Goal: Register for event/course

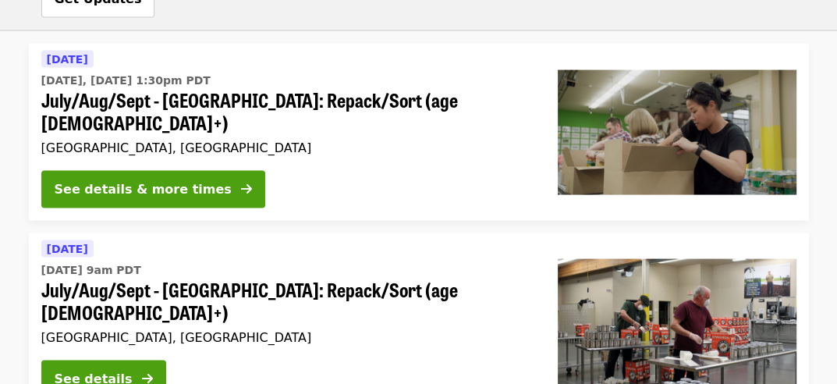
scroll to position [2185, 0]
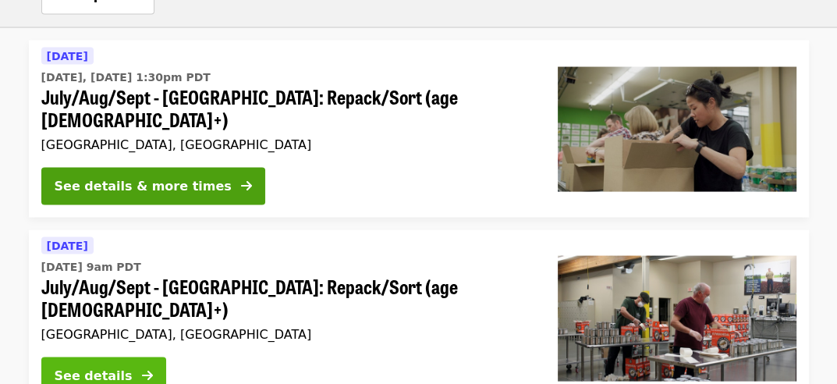
click at [137, 357] on button "See details" at bounding box center [103, 375] width 125 height 37
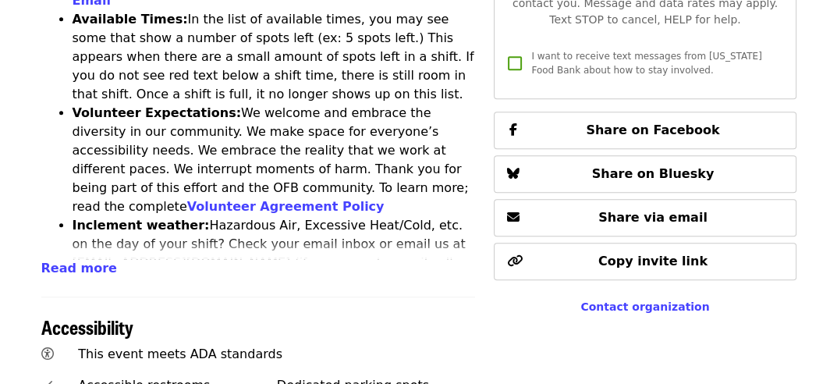
scroll to position [937, 0]
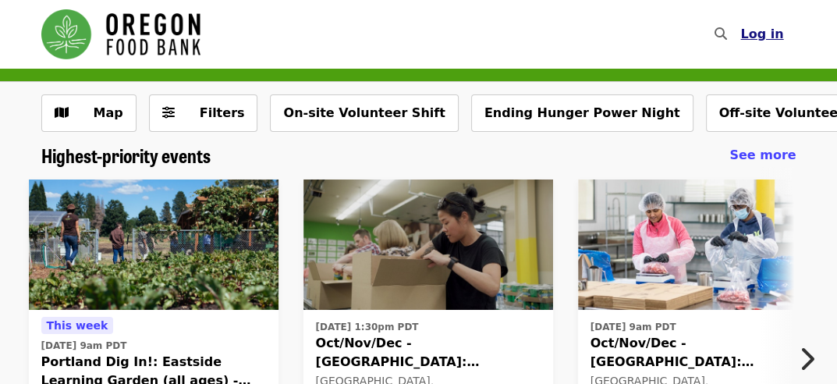
click at [768, 37] on span "Log in" at bounding box center [762, 34] width 43 height 15
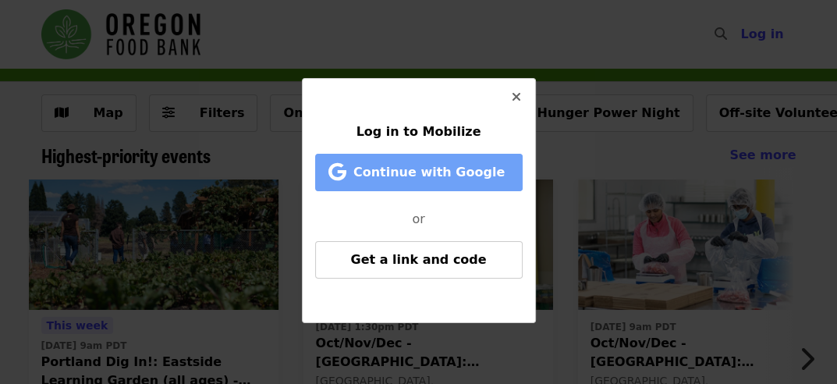
click at [415, 176] on span "Continue with Google" at bounding box center [429, 172] width 151 height 15
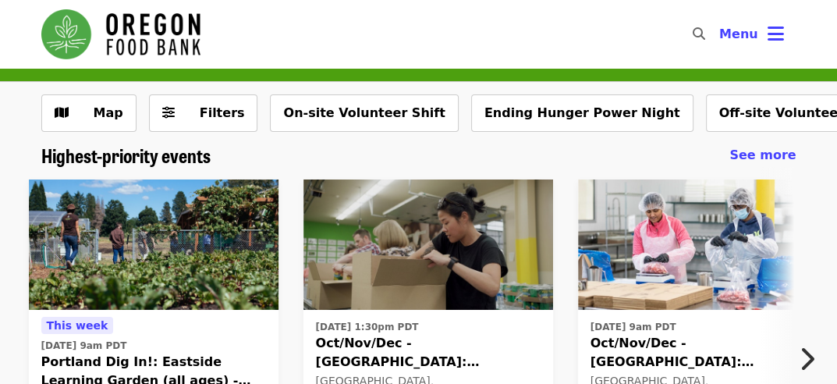
scroll to position [78, 0]
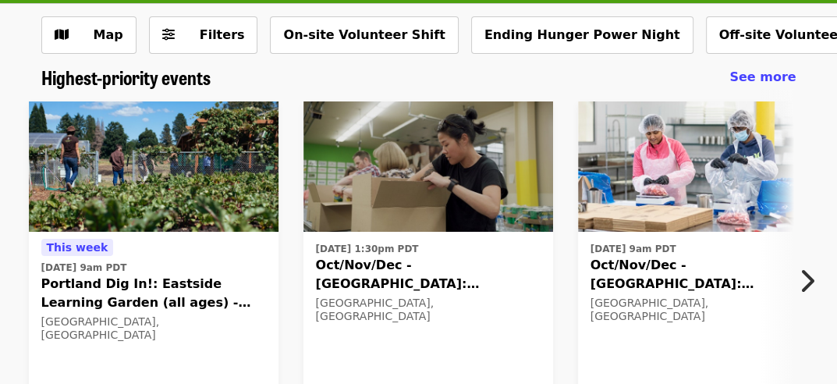
click at [440, 276] on span "Oct/Nov/Dec - [GEOGRAPHIC_DATA]: Repack/Sort (age [DEMOGRAPHIC_DATA]+)" at bounding box center [428, 274] width 225 height 37
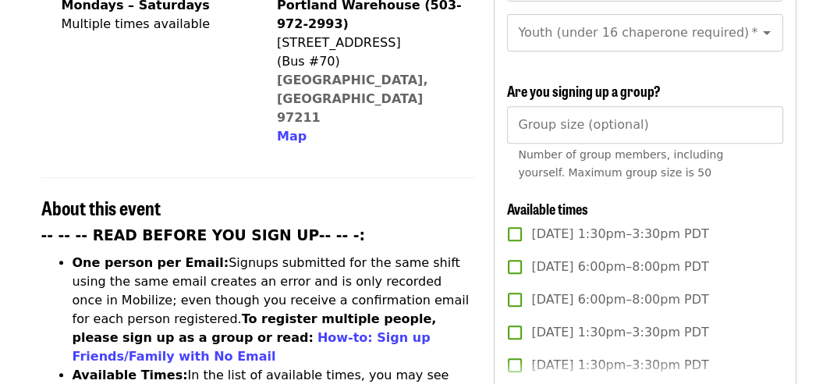
scroll to position [468, 0]
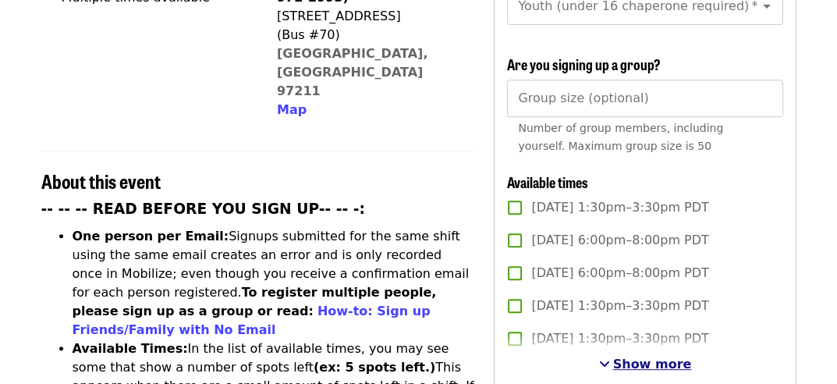
click at [649, 357] on span "Show more" at bounding box center [652, 364] width 79 height 15
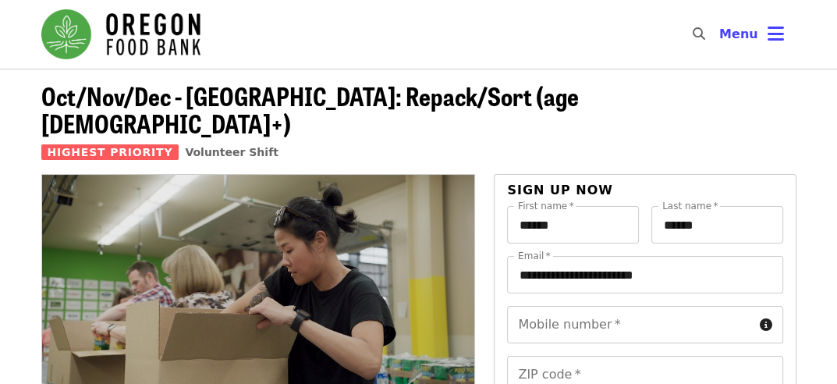
scroll to position [0, 0]
click at [632, 306] on input "Mobile number   *" at bounding box center [630, 324] width 246 height 37
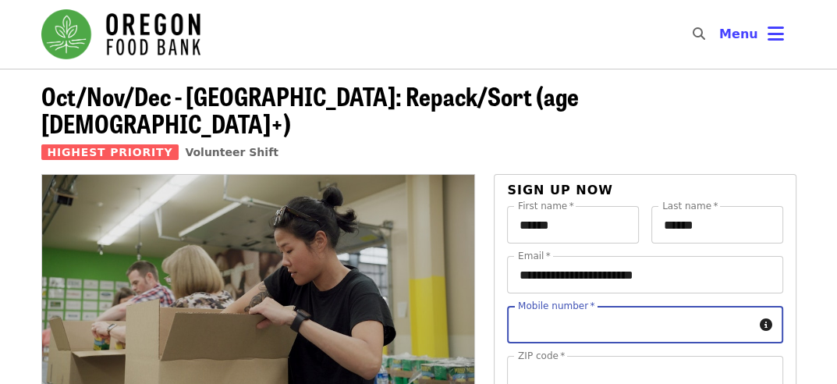
type input "**********"
type input "*****"
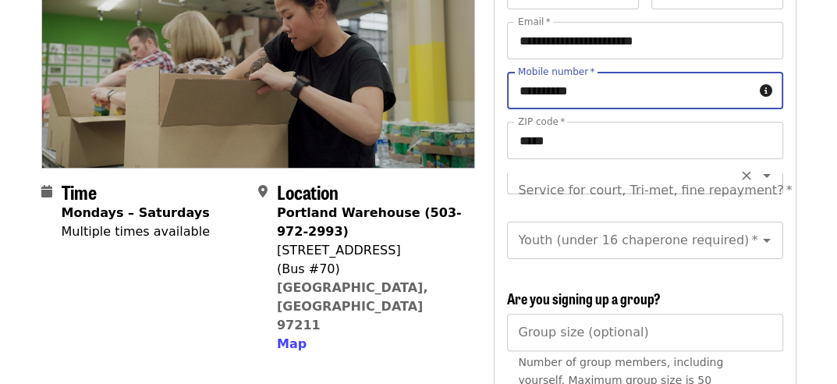
scroll to position [18, 0]
click at [758, 163] on icon "Open" at bounding box center [767, 172] width 19 height 19
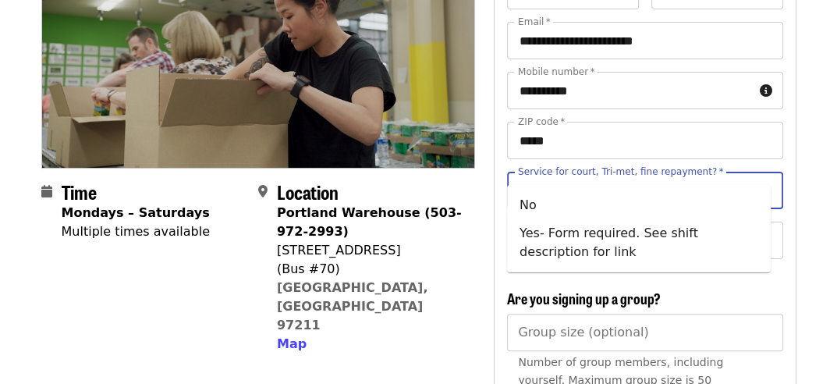
scroll to position [0, 0]
click at [758, 181] on icon "Close" at bounding box center [767, 190] width 19 height 19
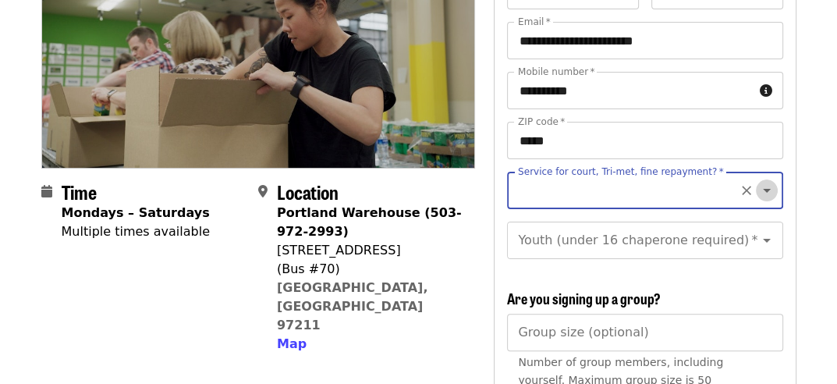
click at [758, 181] on icon "Open" at bounding box center [767, 190] width 19 height 19
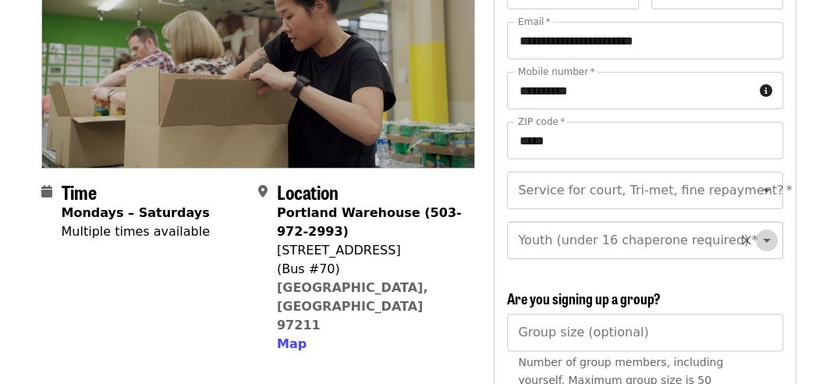
click at [758, 231] on icon "Open" at bounding box center [767, 240] width 19 height 19
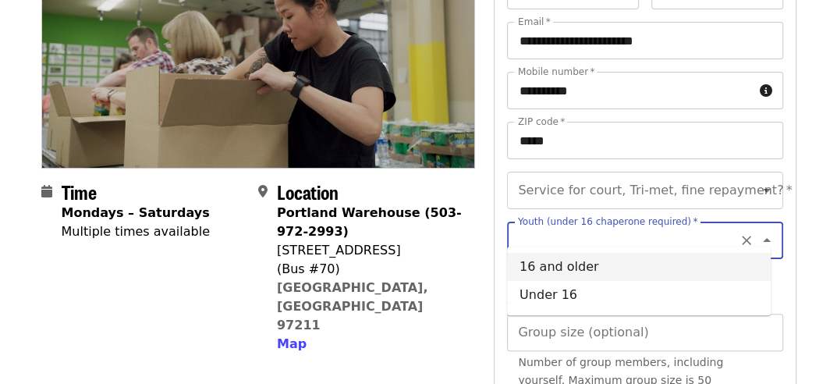
click at [645, 278] on li "16 and older" at bounding box center [639, 267] width 264 height 28
type input "**********"
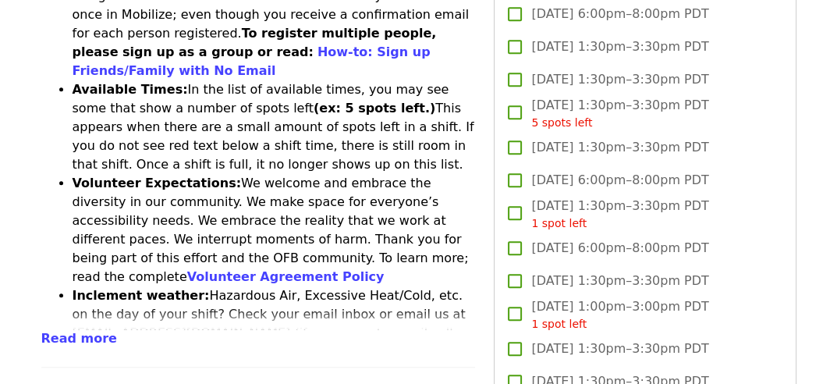
scroll to position [780, 0]
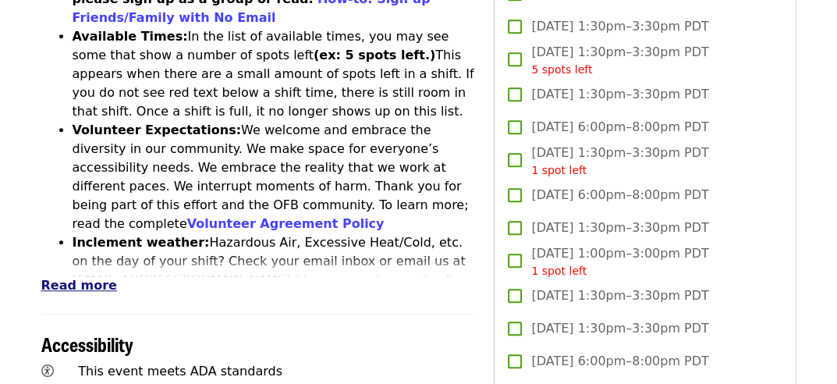
click at [66, 278] on span "Read more" at bounding box center [79, 285] width 76 height 15
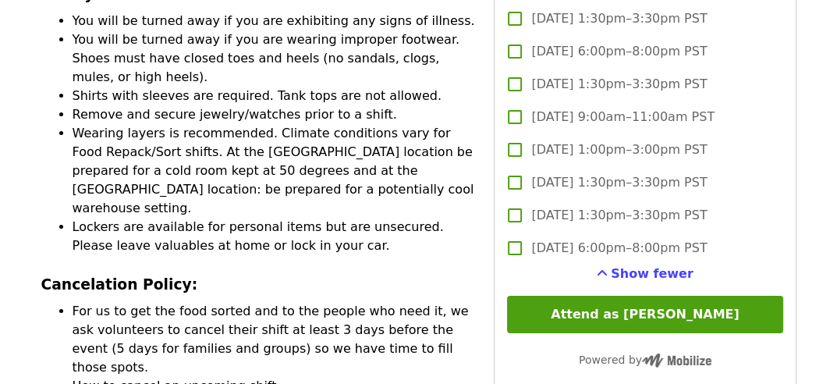
scroll to position [3668, 0]
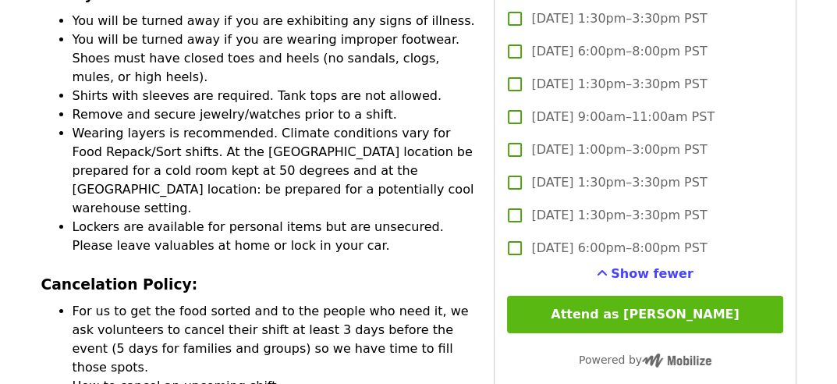
click at [623, 313] on button "Attend as teresa" at bounding box center [644, 314] width 275 height 37
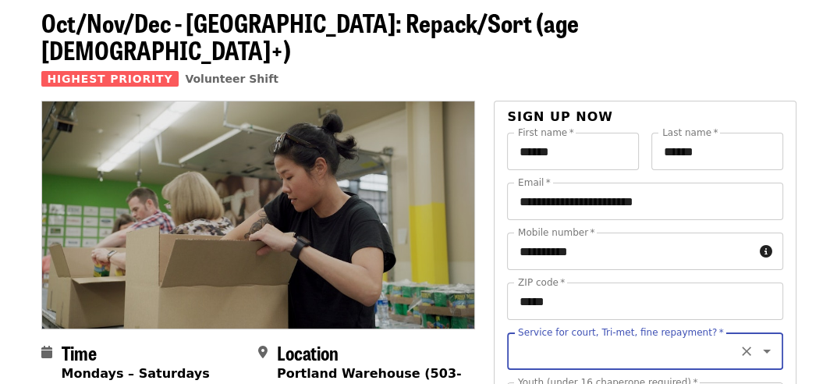
scroll to position [156, 0]
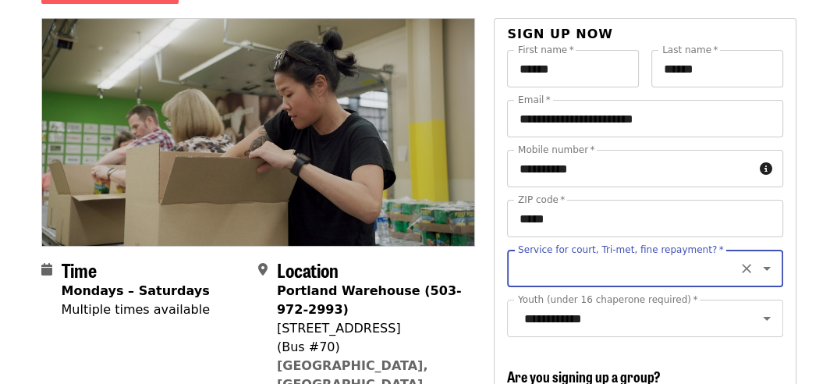
click at [758, 259] on icon "Open" at bounding box center [767, 268] width 19 height 19
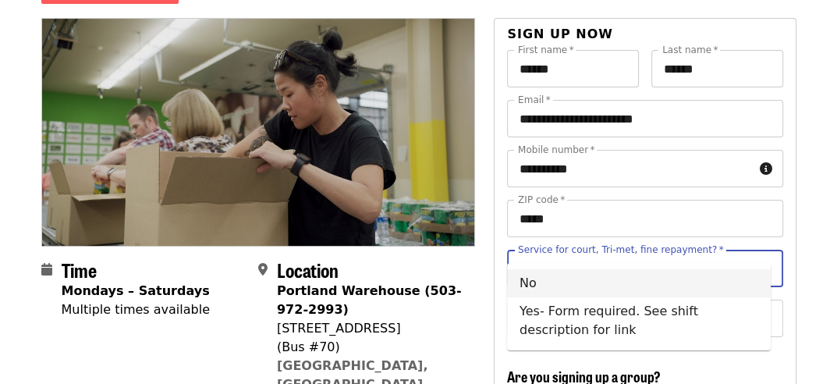
click at [727, 284] on li "No" at bounding box center [639, 283] width 264 height 28
type input "**"
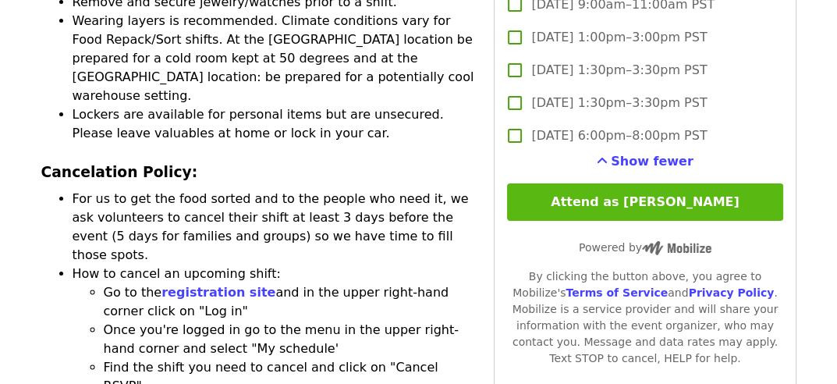
scroll to position [3746, 0]
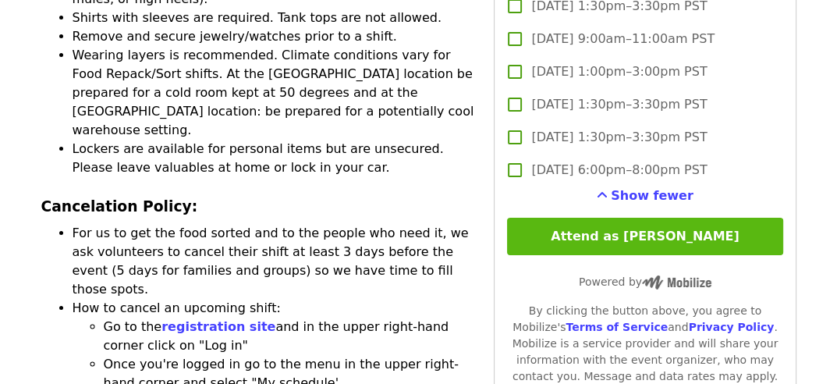
click at [636, 238] on button "Attend as teresa" at bounding box center [644, 236] width 275 height 37
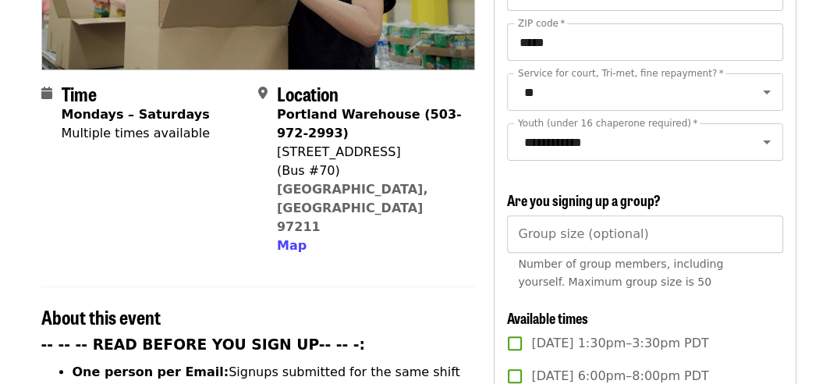
scroll to position [312, 0]
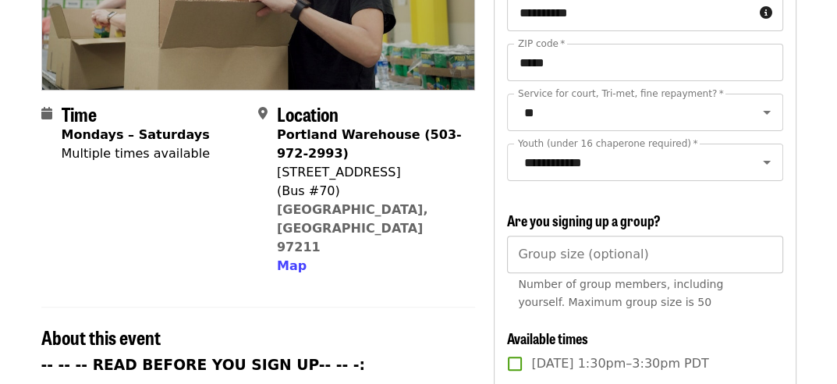
type input "*"
click at [766, 251] on input "*" at bounding box center [644, 254] width 275 height 37
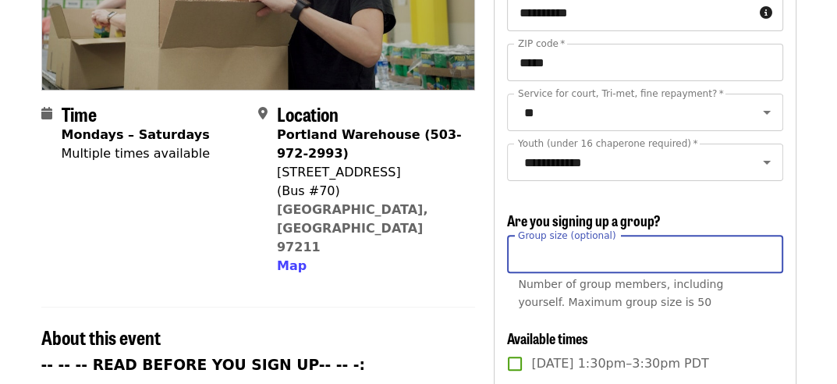
click at [766, 286] on div "Number of group members, including yourself. Maximum group size is 50" at bounding box center [645, 293] width 254 height 36
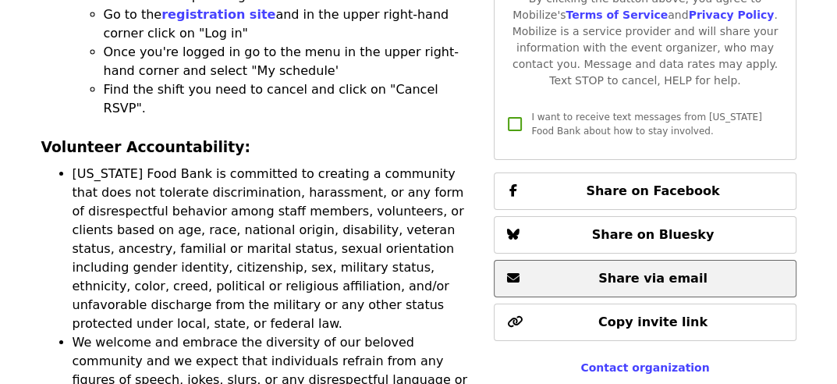
scroll to position [3824, 0]
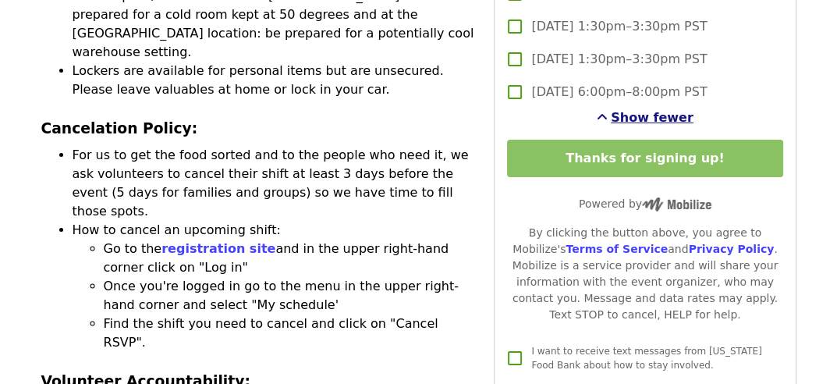
click at [640, 112] on span "Show fewer" at bounding box center [652, 117] width 83 height 15
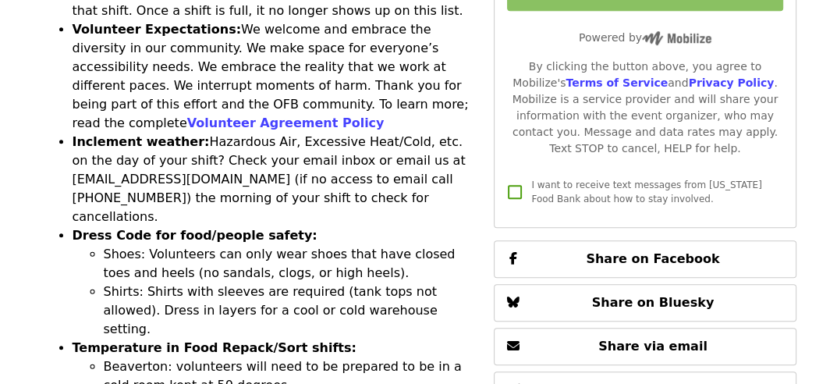
scroll to position [624, 0]
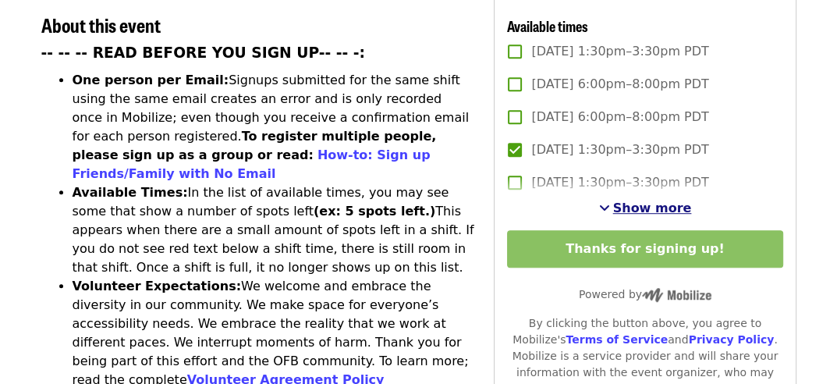
click at [624, 204] on span "Show more" at bounding box center [652, 208] width 79 height 15
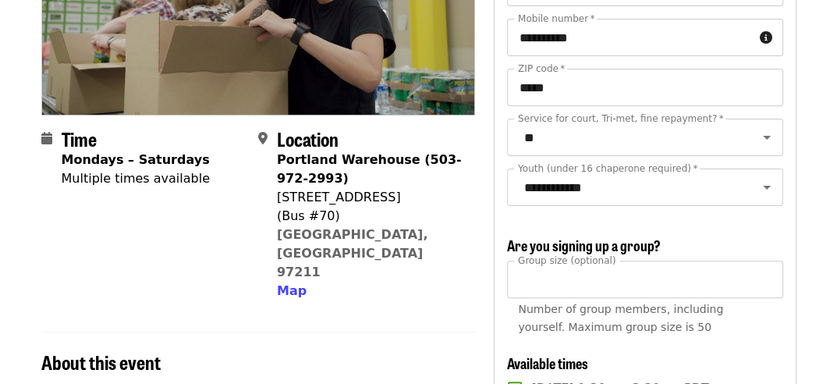
scroll to position [0, 0]
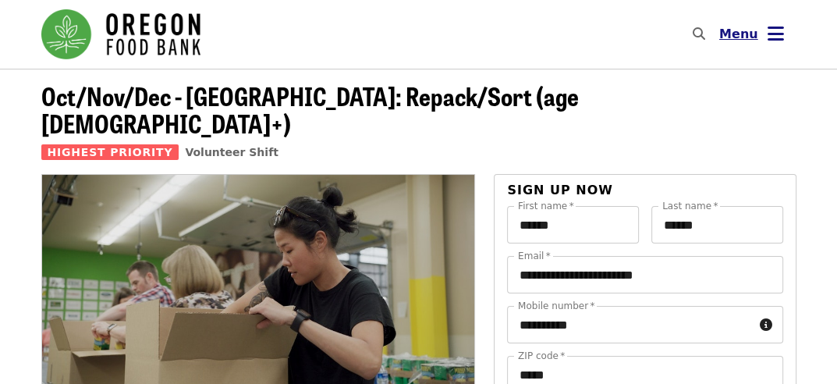
click at [761, 22] on button "Menu" at bounding box center [752, 34] width 90 height 37
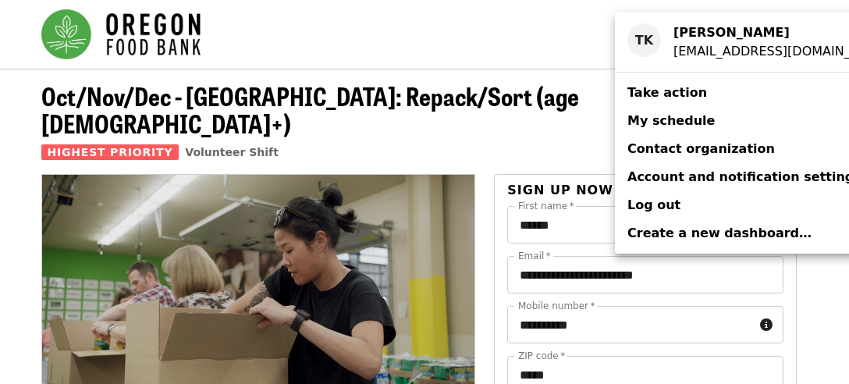
click at [675, 122] on span "My schedule" at bounding box center [670, 120] width 87 height 15
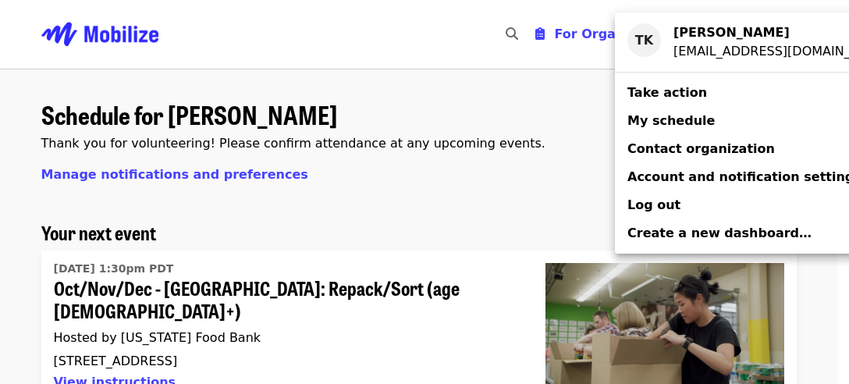
click at [494, 205] on div "Account menu" at bounding box center [424, 192] width 849 height 384
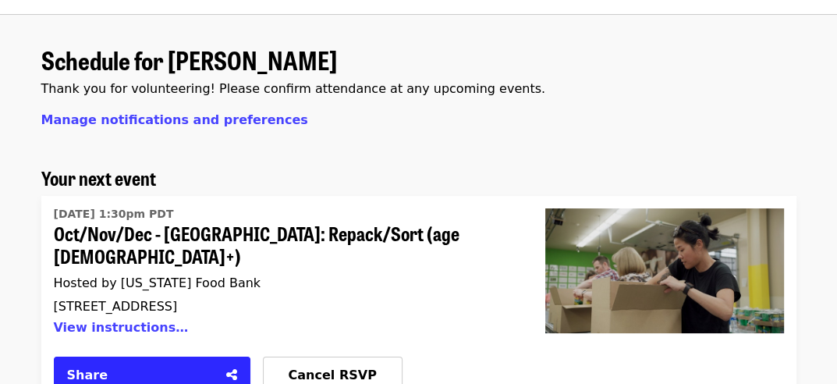
scroll to position [156, 0]
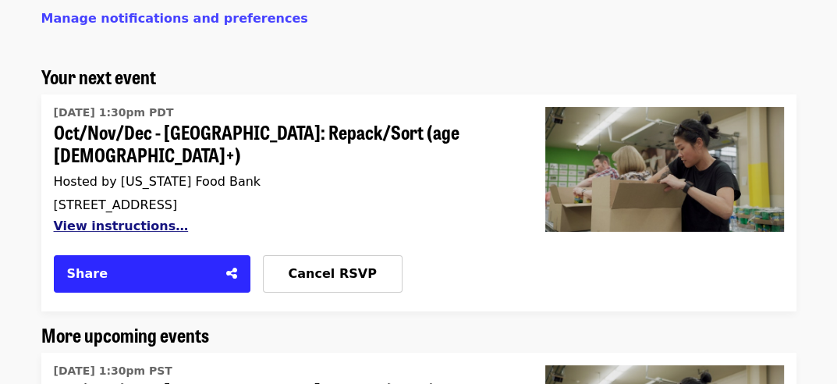
click at [126, 219] on button "View instructions…" at bounding box center [121, 226] width 135 height 15
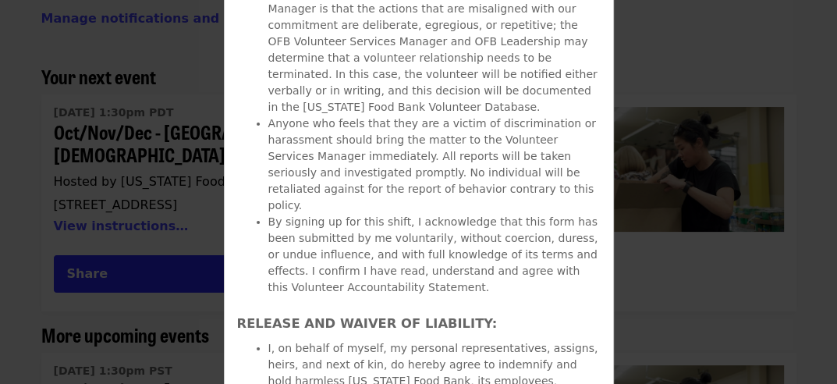
scroll to position [3905, 0]
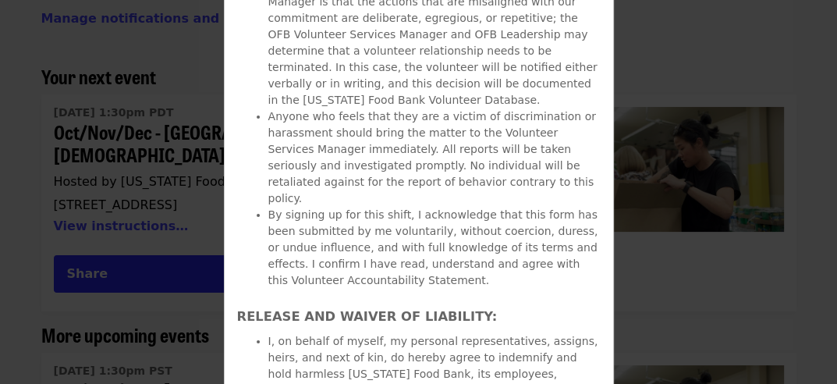
click at [643, 162] on div "Details Oct/Nov/Dec - Portland: Repack/Sort (age 8+) See full event details Con…" at bounding box center [418, 192] width 837 height 384
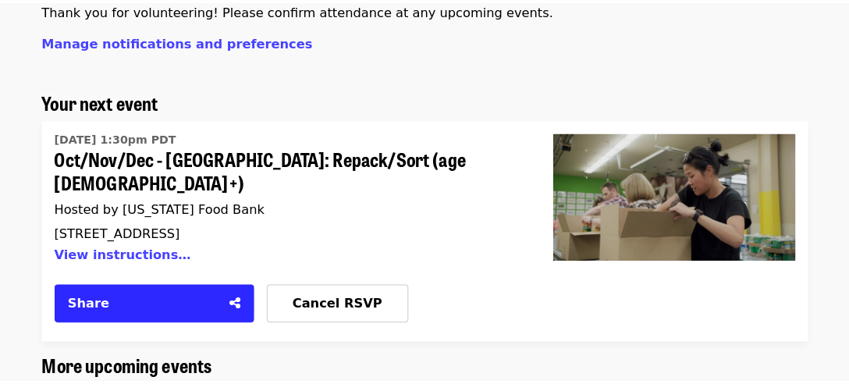
scroll to position [0, 0]
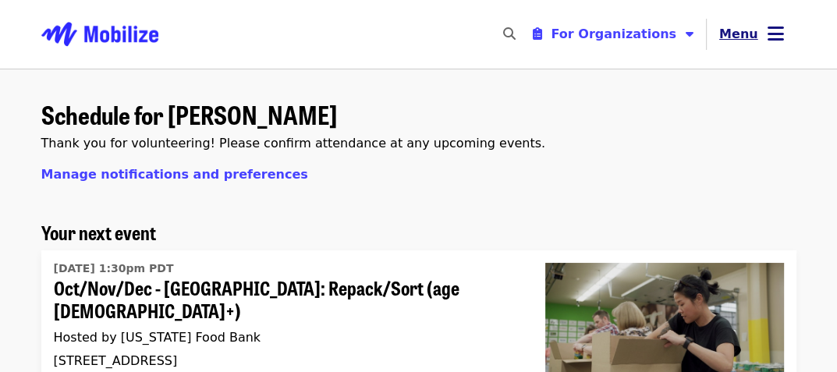
click at [755, 34] on span "Menu" at bounding box center [739, 34] width 39 height 15
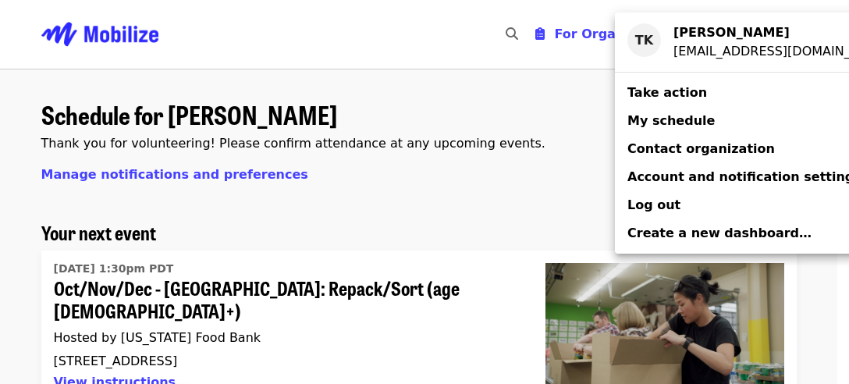
click at [637, 210] on span "Log out" at bounding box center [653, 204] width 53 height 15
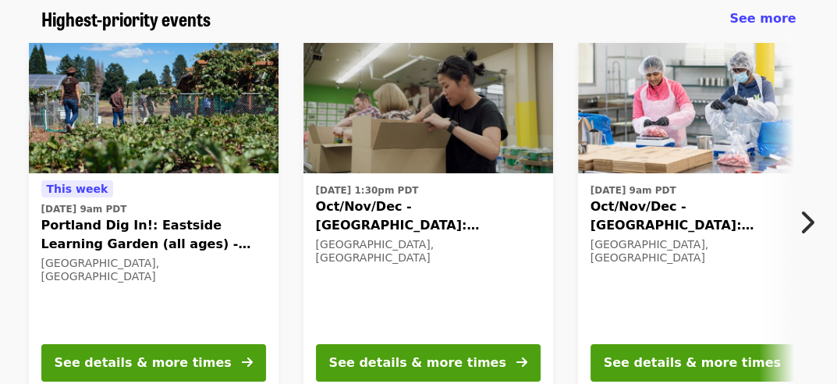
scroll to position [156, 0]
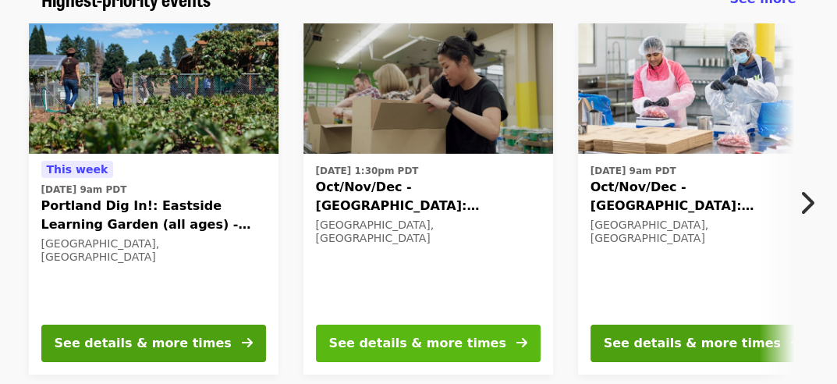
click at [397, 339] on div "See details & more times" at bounding box center [417, 343] width 177 height 19
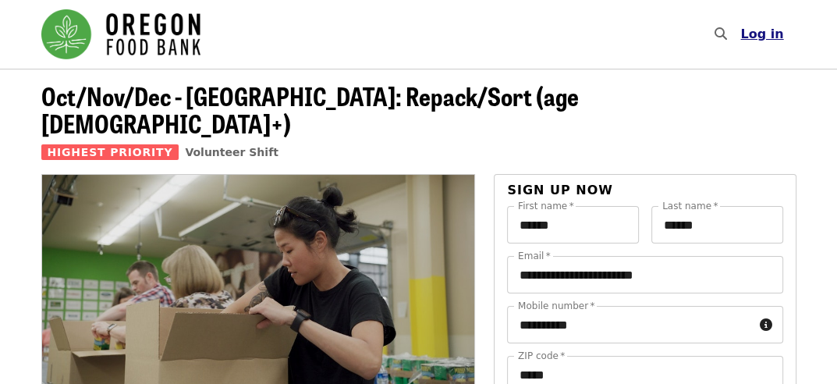
click at [758, 40] on span "Log in" at bounding box center [762, 34] width 43 height 15
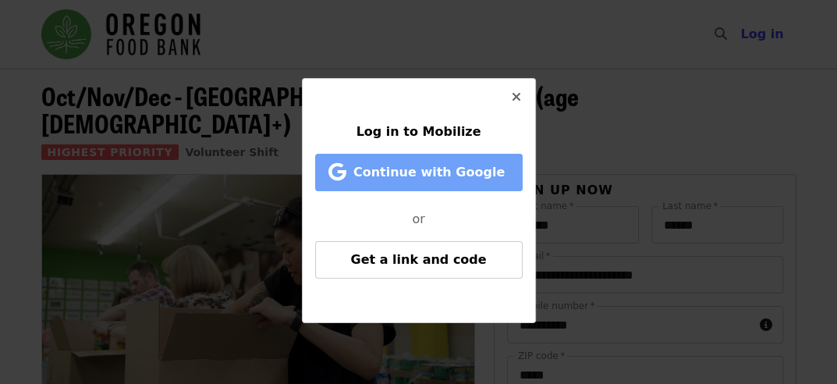
click at [401, 183] on button "Continue with Google" at bounding box center [419, 172] width 208 height 37
